Goal: Task Accomplishment & Management: Complete application form

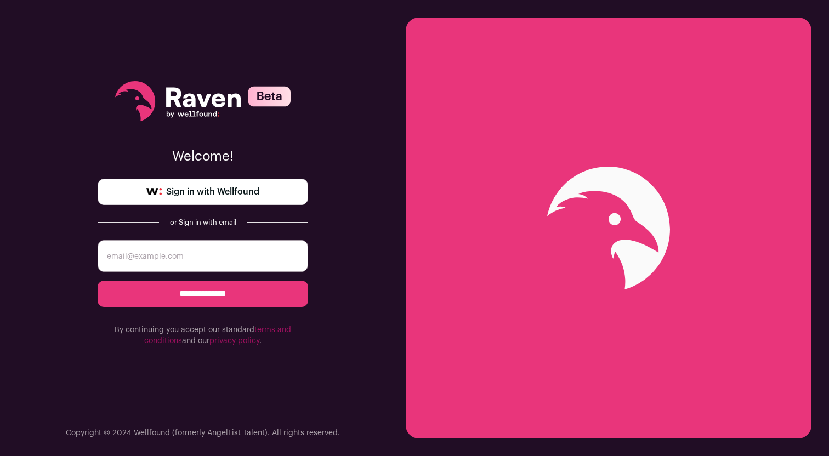
click at [213, 191] on span "Sign in with Wellfound" at bounding box center [212, 191] width 93 height 13
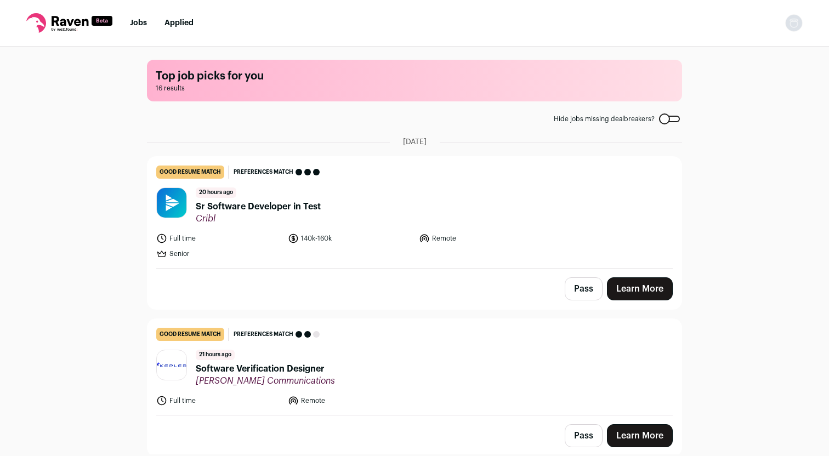
click at [633, 287] on link "Learn More" at bounding box center [640, 288] width 66 height 23
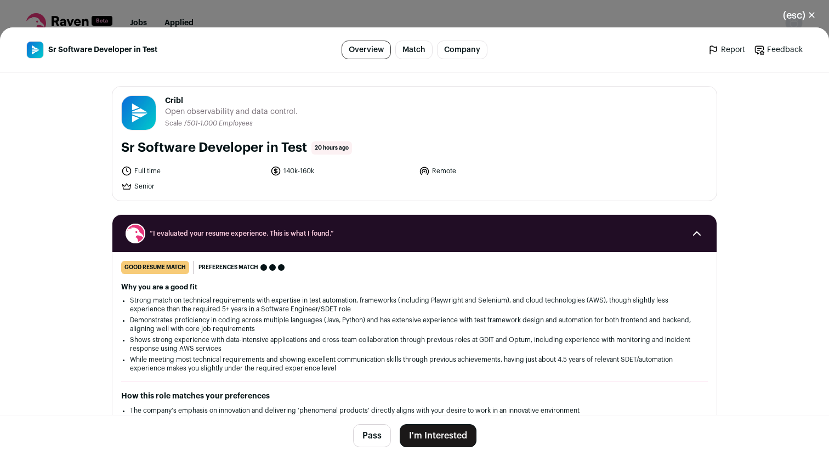
click at [430, 435] on button "I'm Interested" at bounding box center [438, 435] width 77 height 23
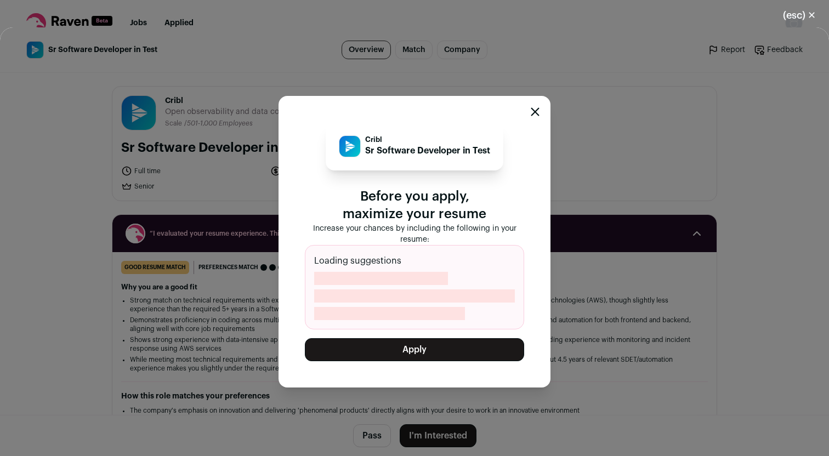
click at [431, 356] on button "Apply" at bounding box center [414, 349] width 219 height 23
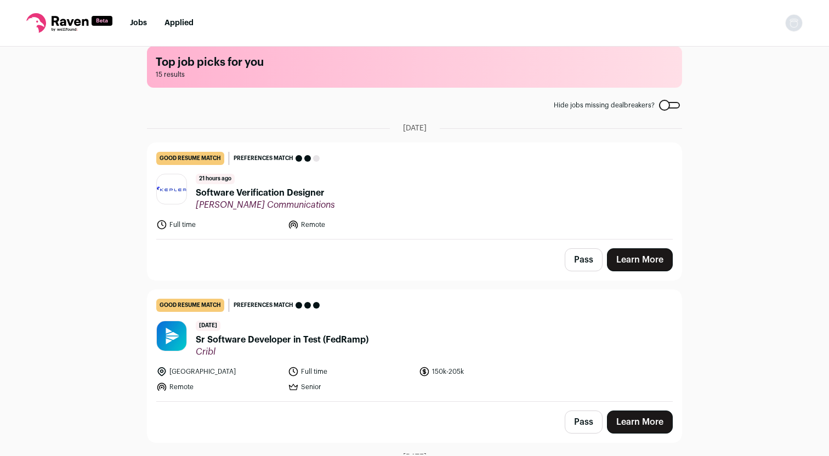
scroll to position [18, 0]
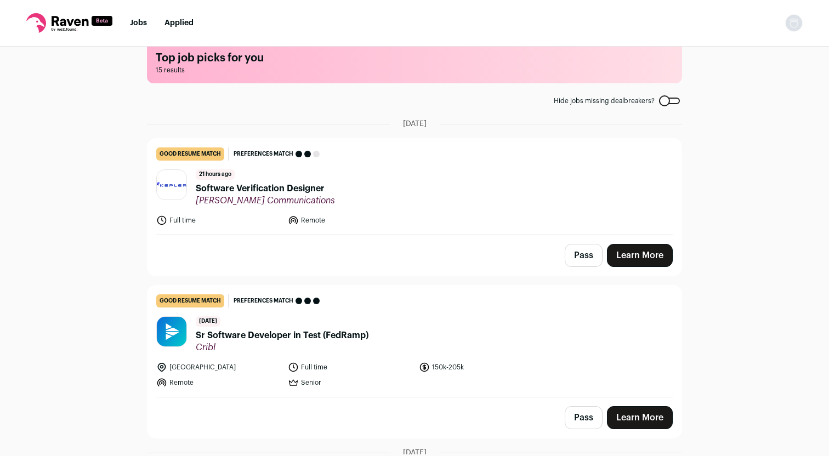
click at [619, 419] on link "Learn More" at bounding box center [640, 417] width 66 height 23
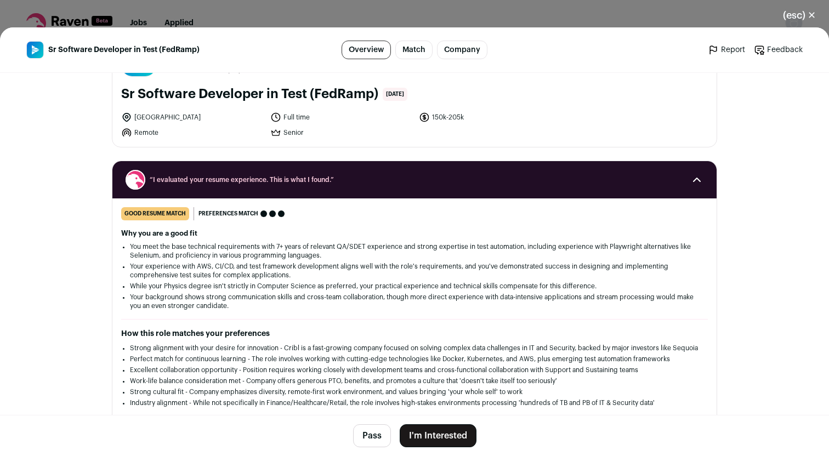
scroll to position [54, 0]
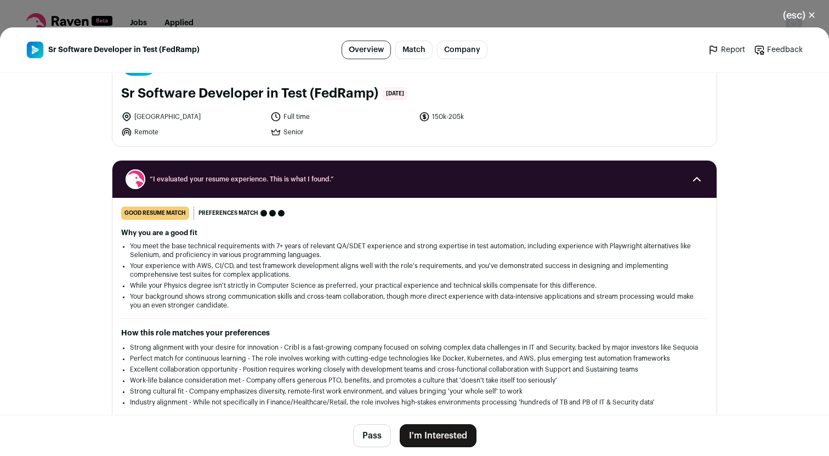
click at [425, 433] on button "I'm Interested" at bounding box center [438, 435] width 77 height 23
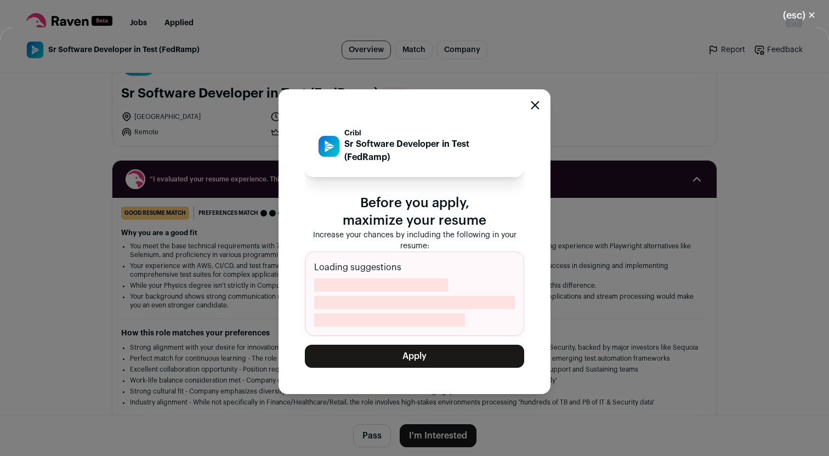
click at [429, 354] on button "Apply" at bounding box center [414, 356] width 219 height 23
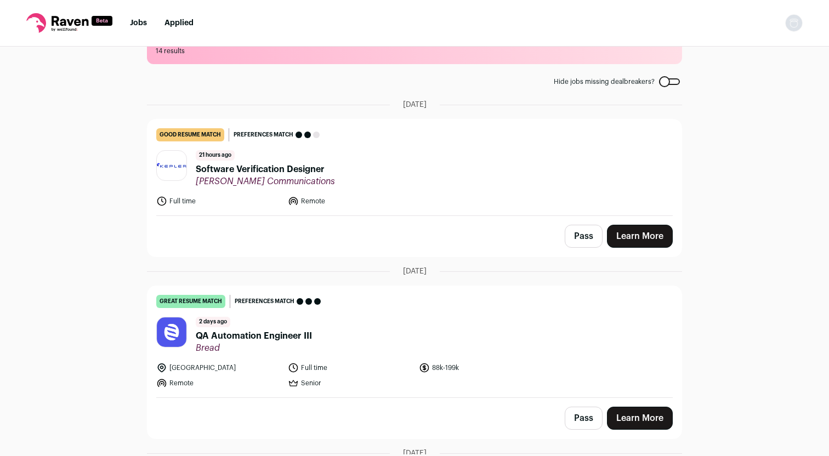
scroll to position [45, 0]
